Goal: Information Seeking & Learning: Learn about a topic

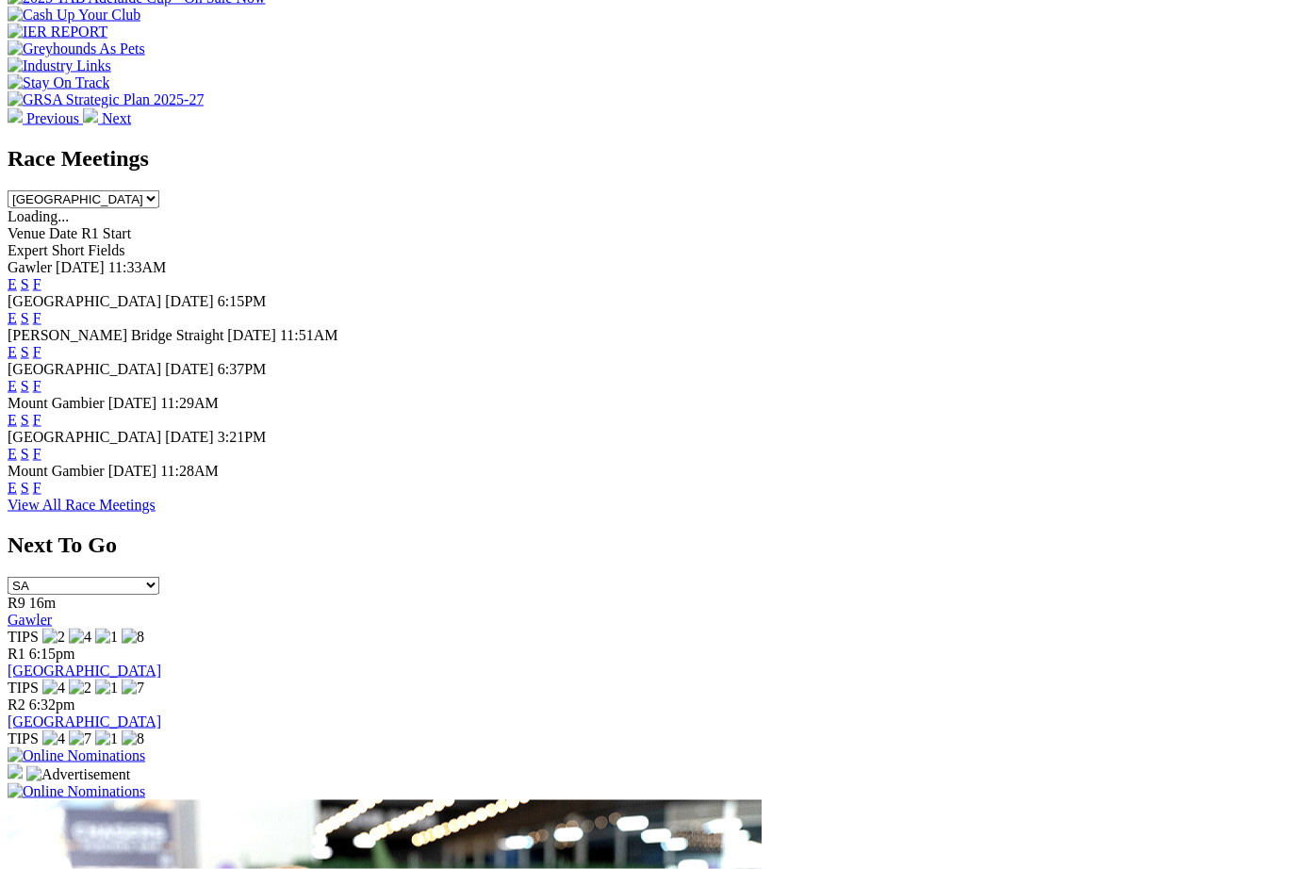
scroll to position [741, 0]
click at [41, 445] on link "F" at bounding box center [37, 453] width 8 height 16
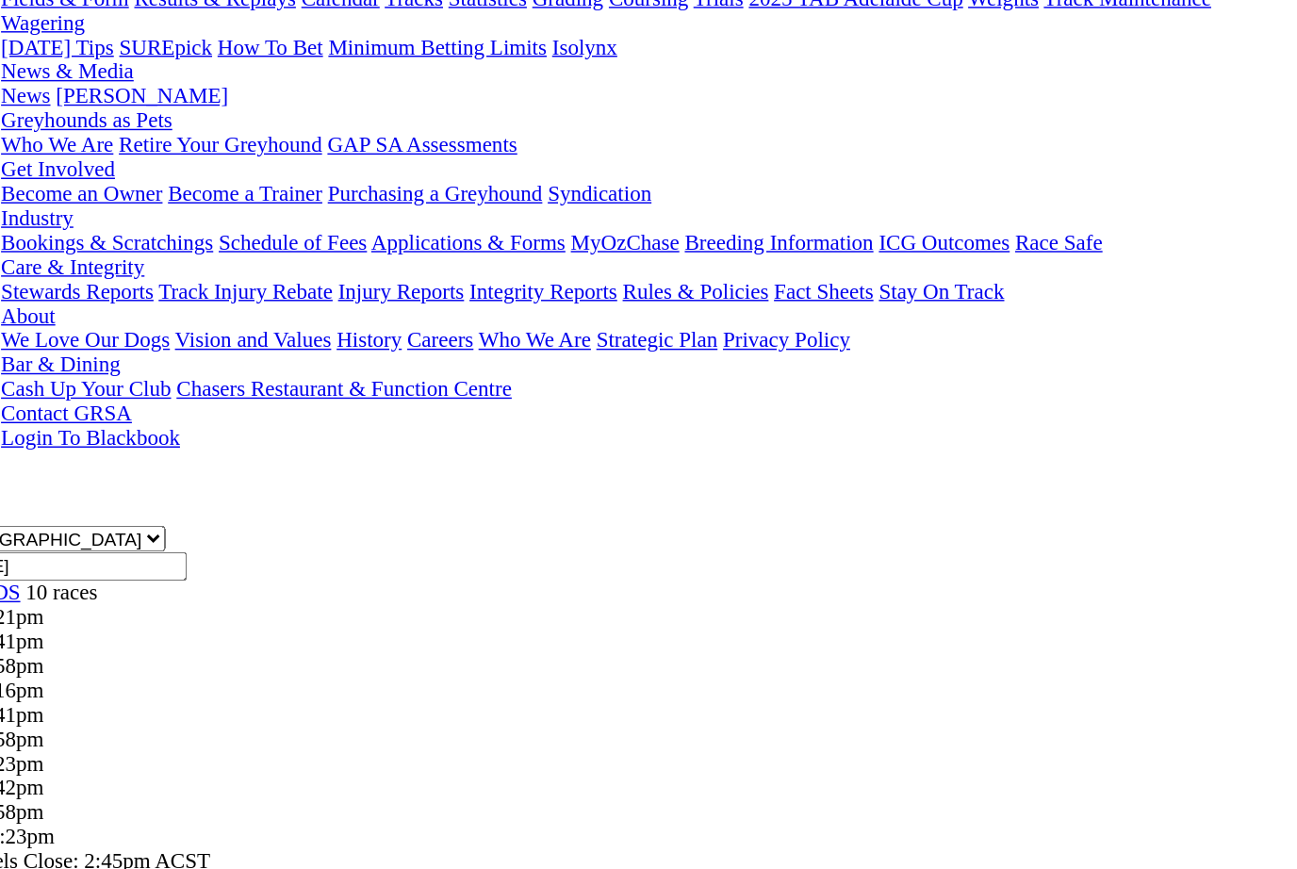
scroll to position [29, 0]
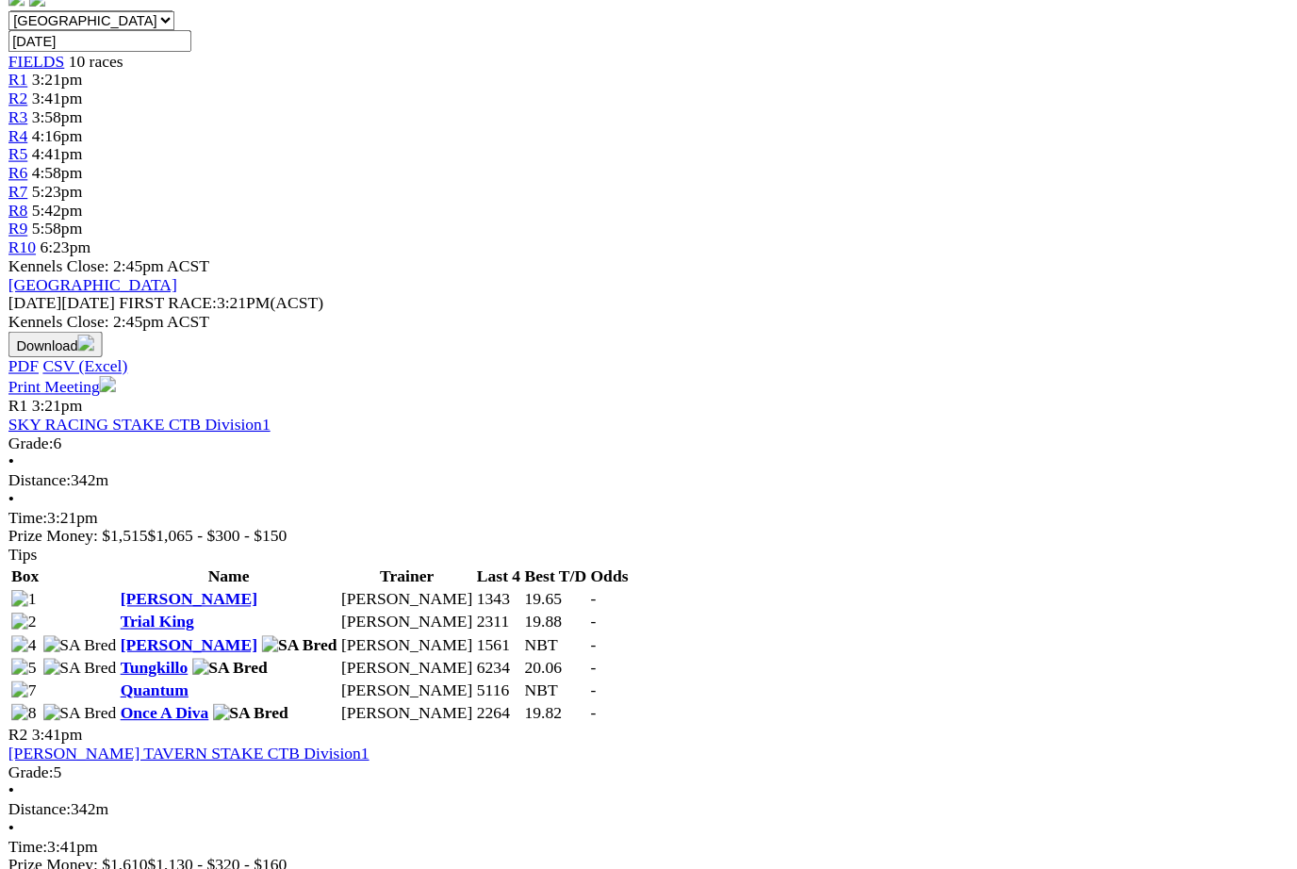
scroll to position [603, 0]
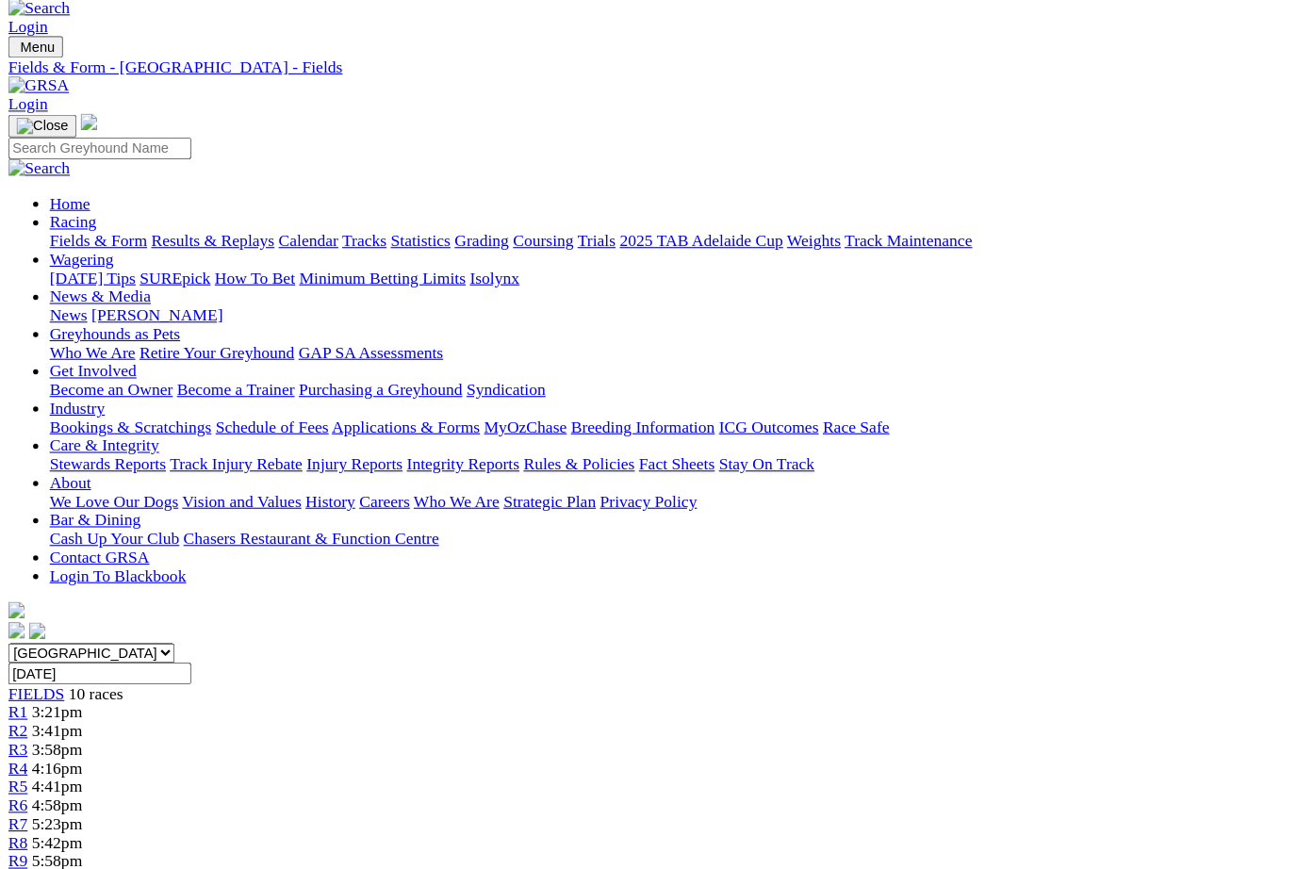
scroll to position [0, 0]
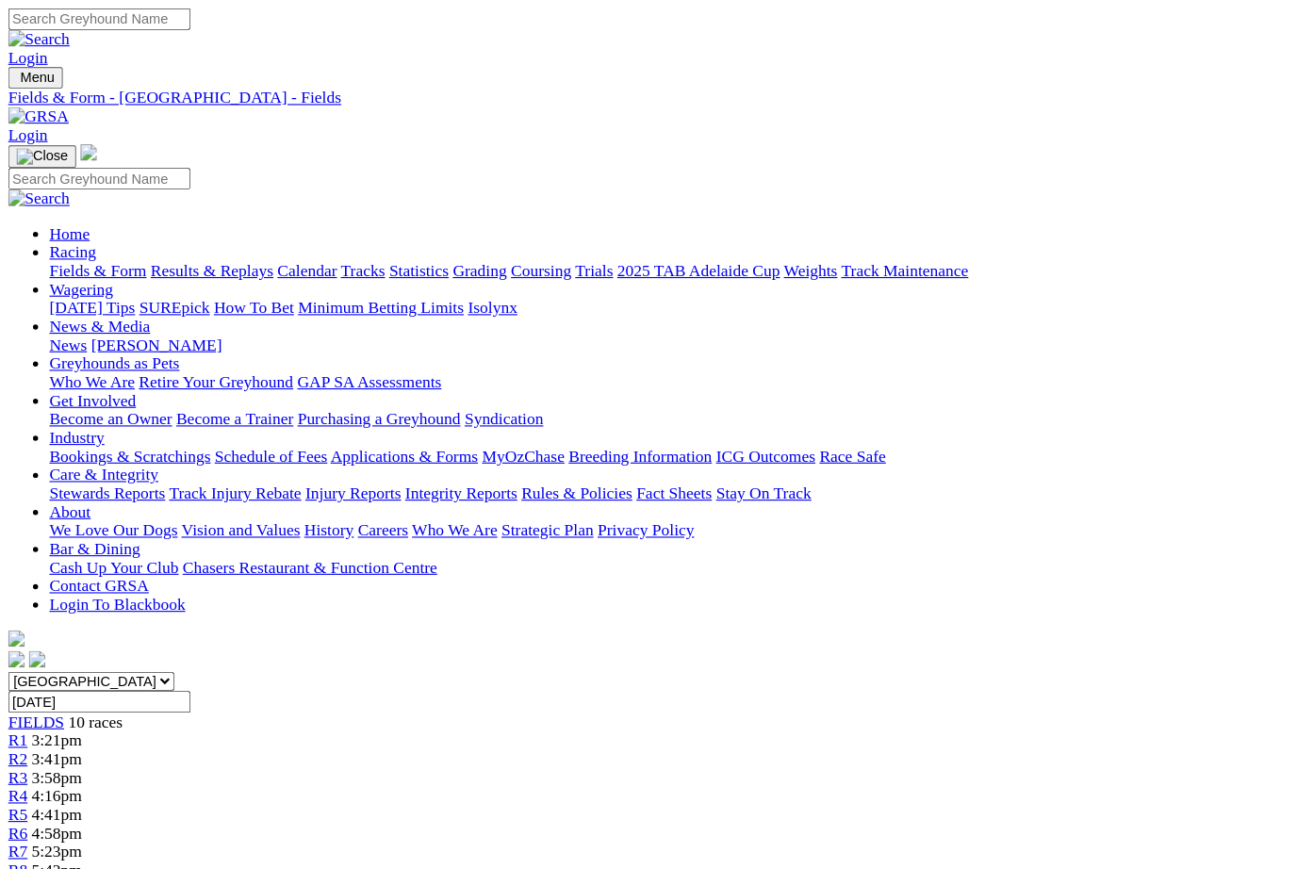
click at [308, 239] on link "Calendar" at bounding box center [281, 247] width 55 height 16
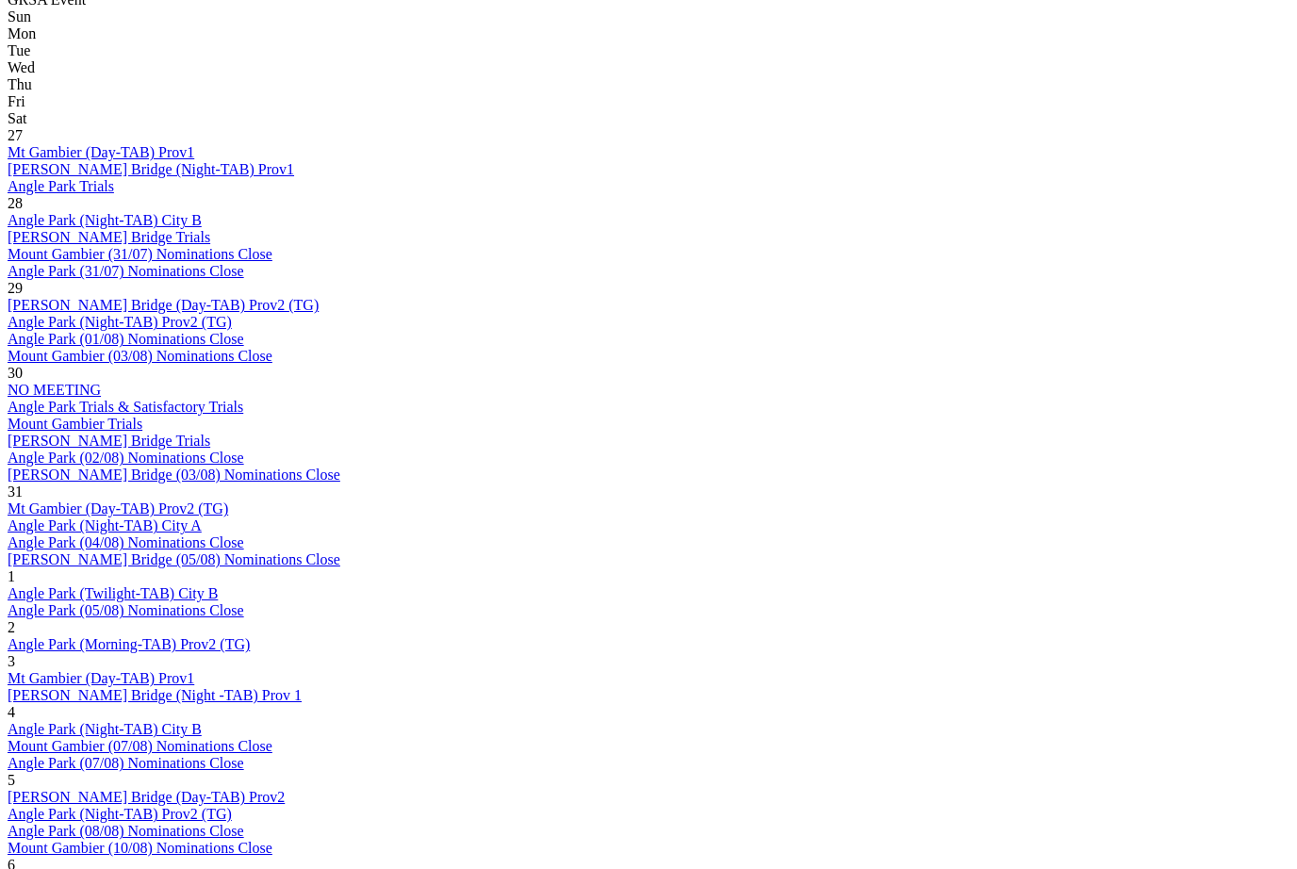
scroll to position [952, 0]
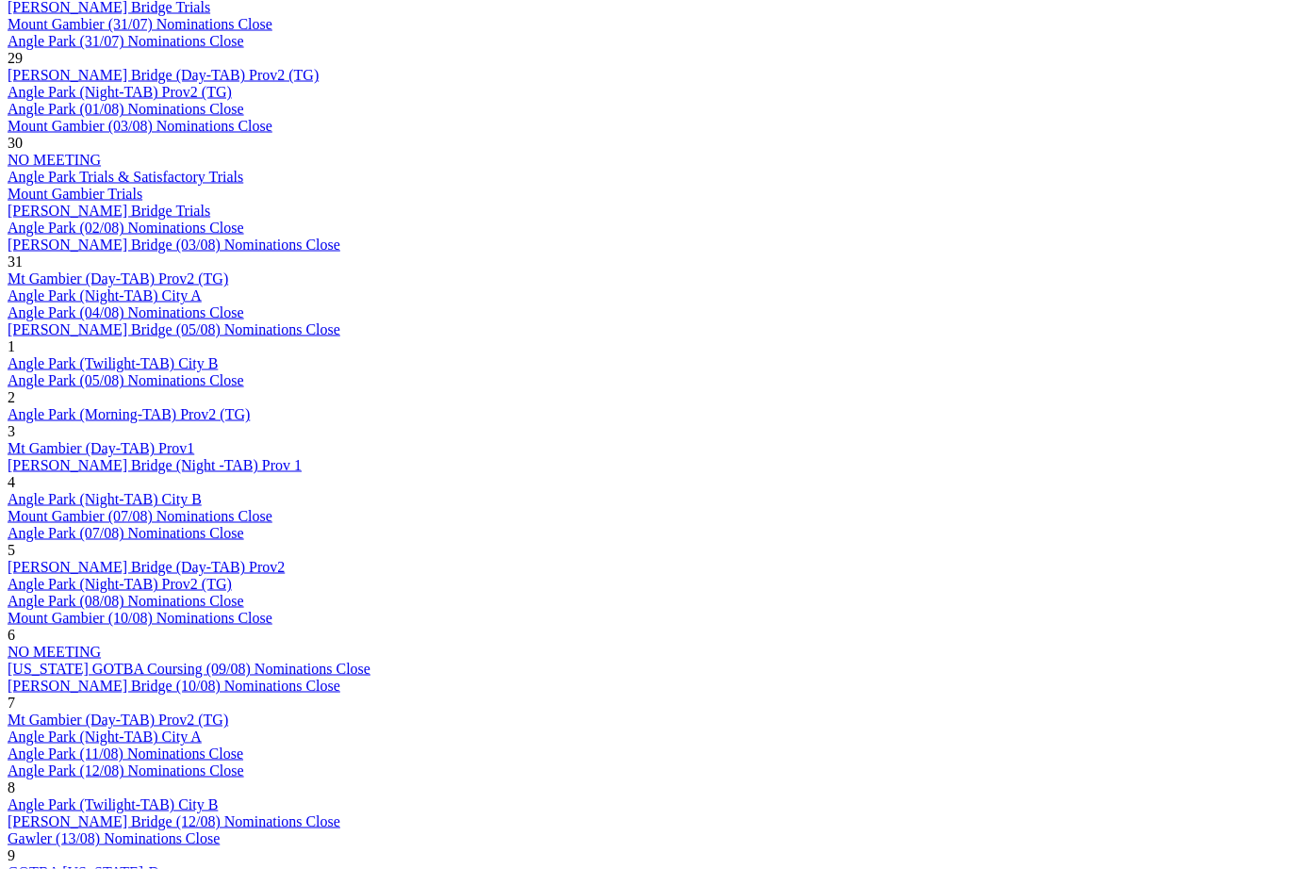
scroll to position [1152, 0]
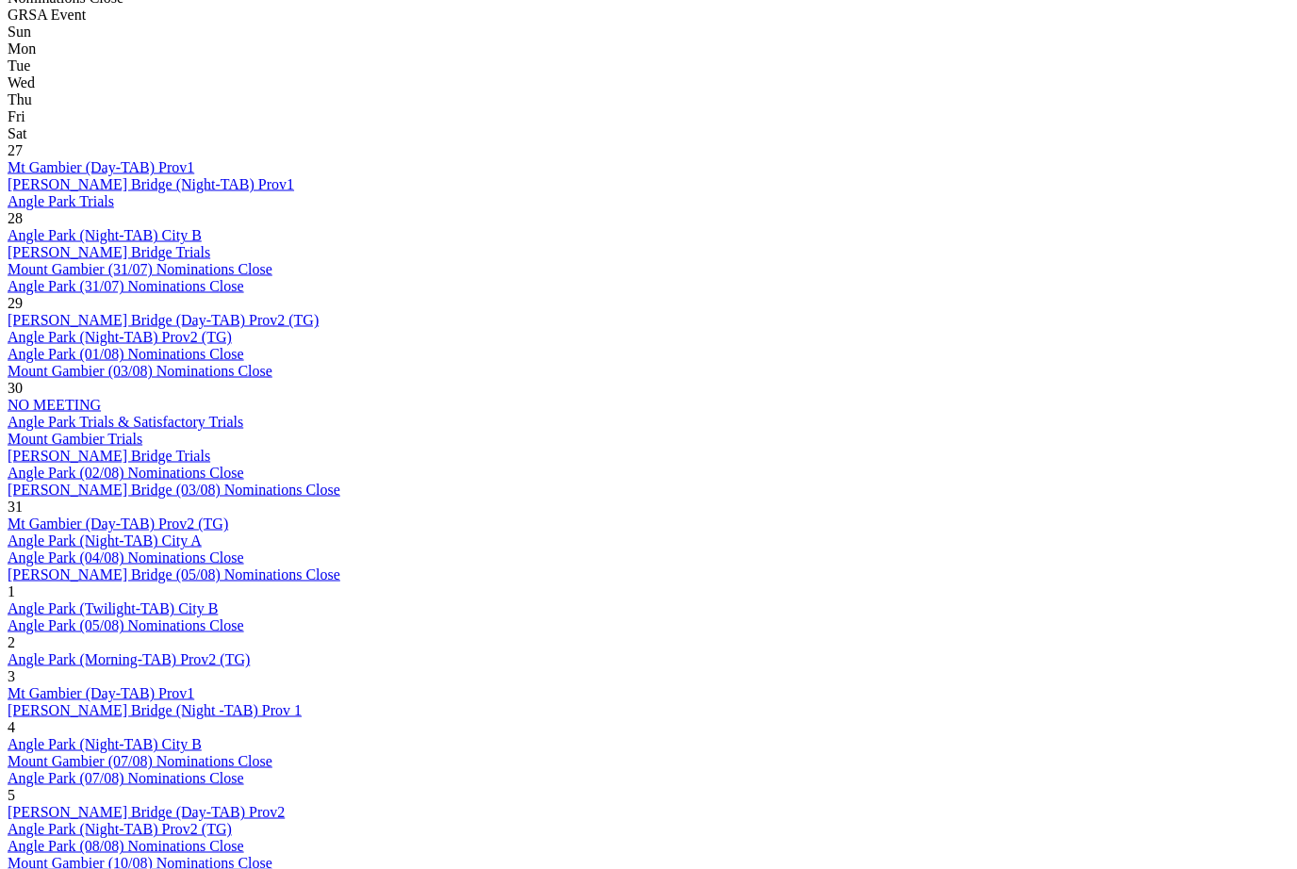
scroll to position [941, 0]
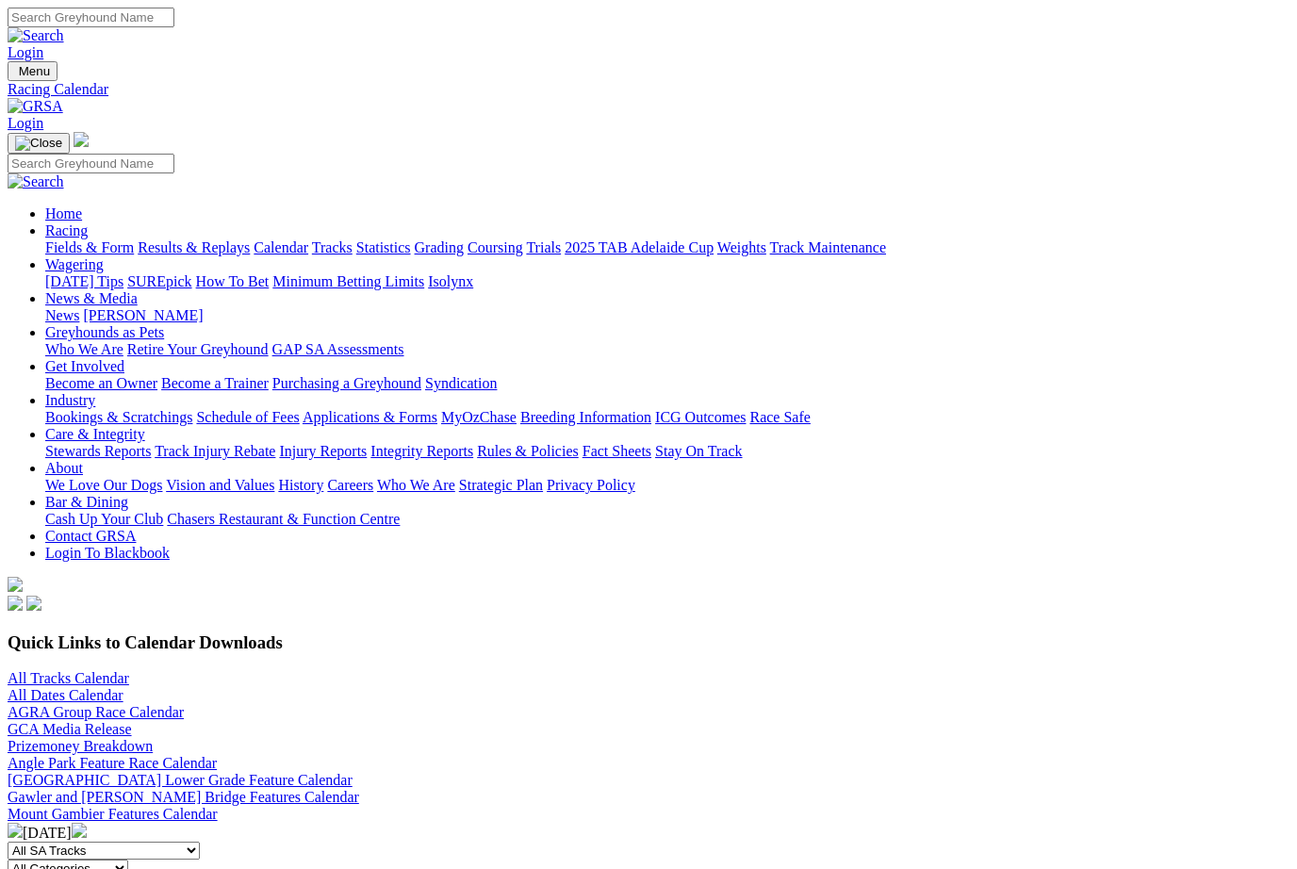
scroll to position [1215, 0]
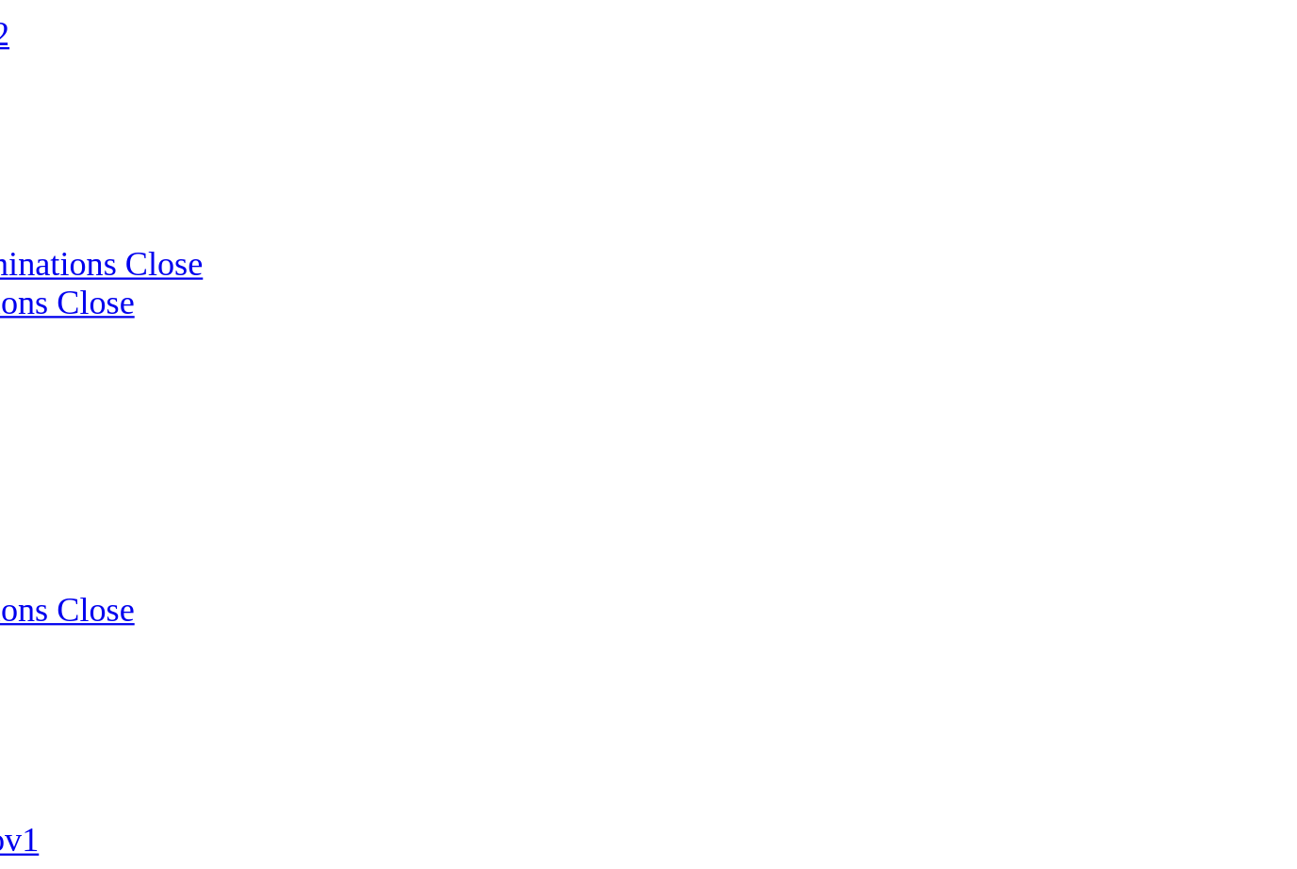
scroll to position [731, 0]
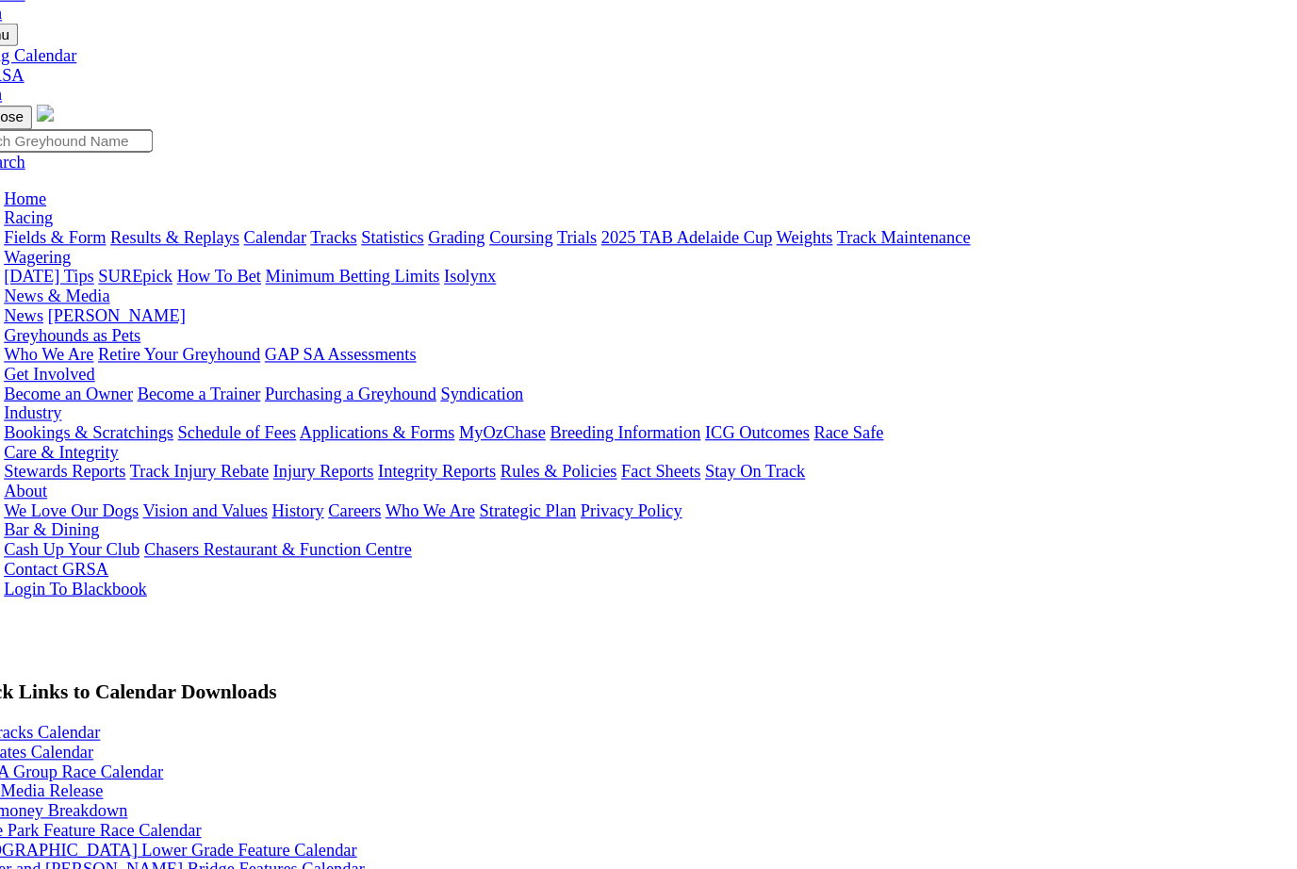
scroll to position [0, 66]
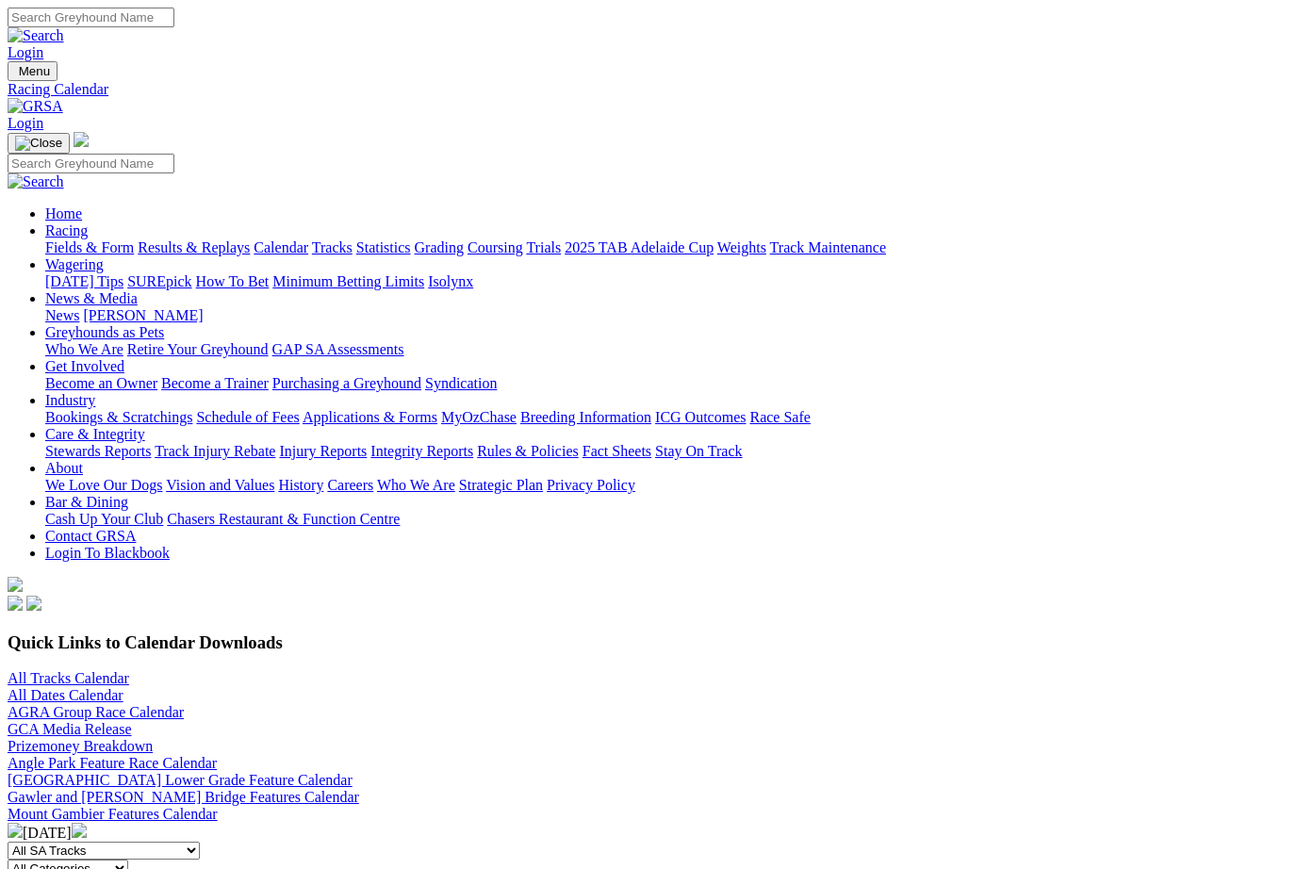
scroll to position [0, 100]
click at [71, 239] on link "Fields & Form" at bounding box center [89, 247] width 89 height 16
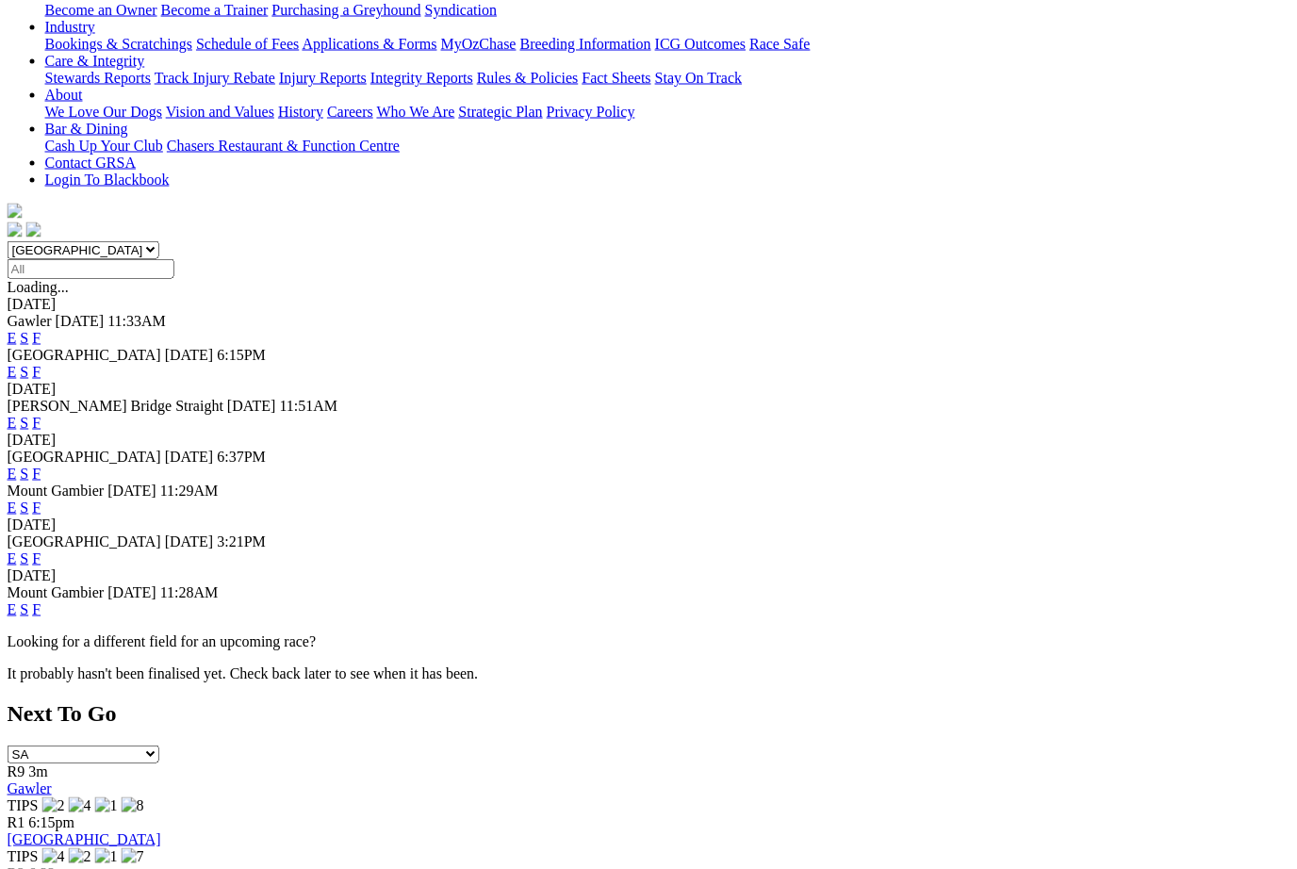
scroll to position [374, 11]
